Goal: Task Accomplishment & Management: Manage account settings

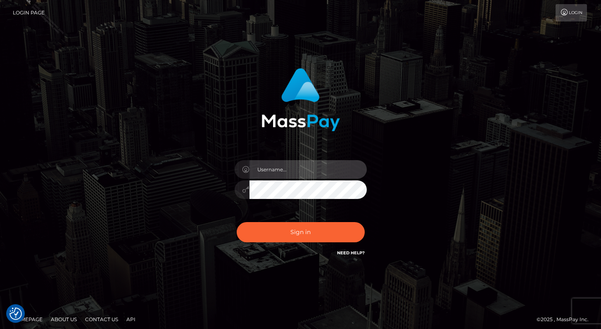
click at [324, 169] on input "text" at bounding box center [307, 169] width 117 height 19
type input "Alweng.MB"
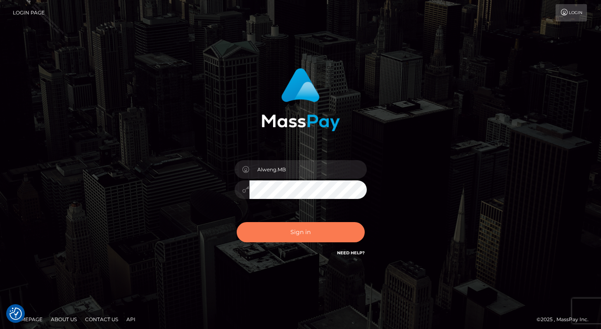
click at [312, 231] on button "Sign in" at bounding box center [301, 232] width 128 height 20
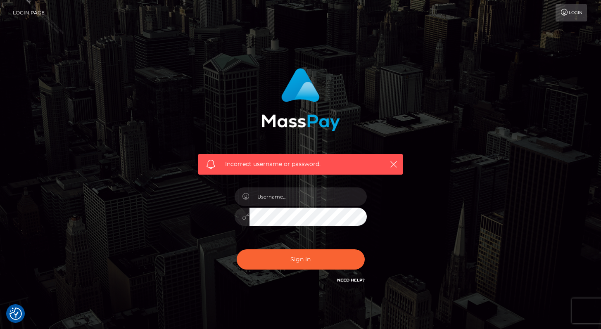
click at [310, 186] on div at bounding box center [300, 212] width 145 height 63
click at [309, 195] on input "text" at bounding box center [307, 196] width 117 height 19
type input "Alweng.megabonanza"
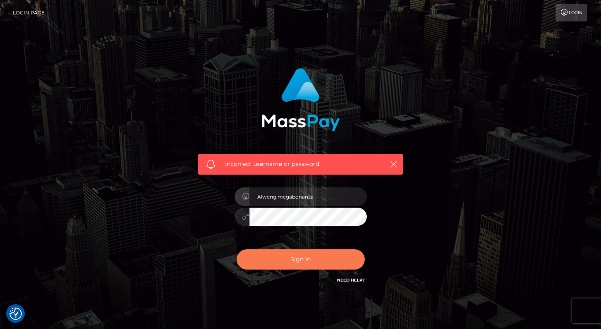
click at [305, 255] on button "Sign in" at bounding box center [301, 259] width 128 height 20
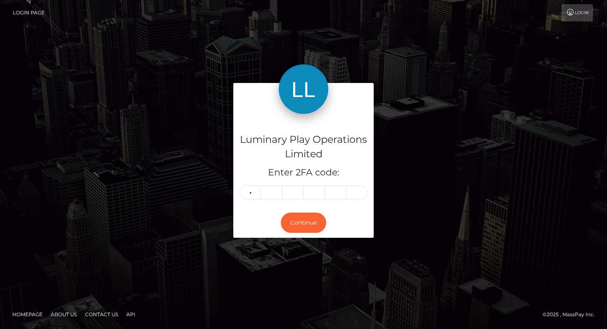
type input "8"
type input "5"
type input "0"
type input "4"
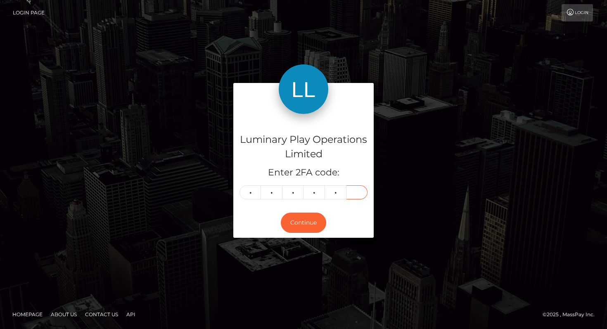
type input "9"
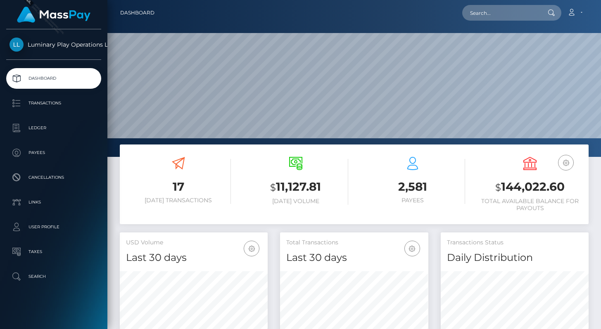
scroll to position [146, 148]
copy h3 "$ 144,022.60"
drag, startPoint x: 491, startPoint y: 189, endPoint x: 569, endPoint y: 189, distance: 77.6
click at [569, 189] on h3 "$ 144,022.60" at bounding box center [529, 187] width 105 height 17
